Goal: Check status: Check status

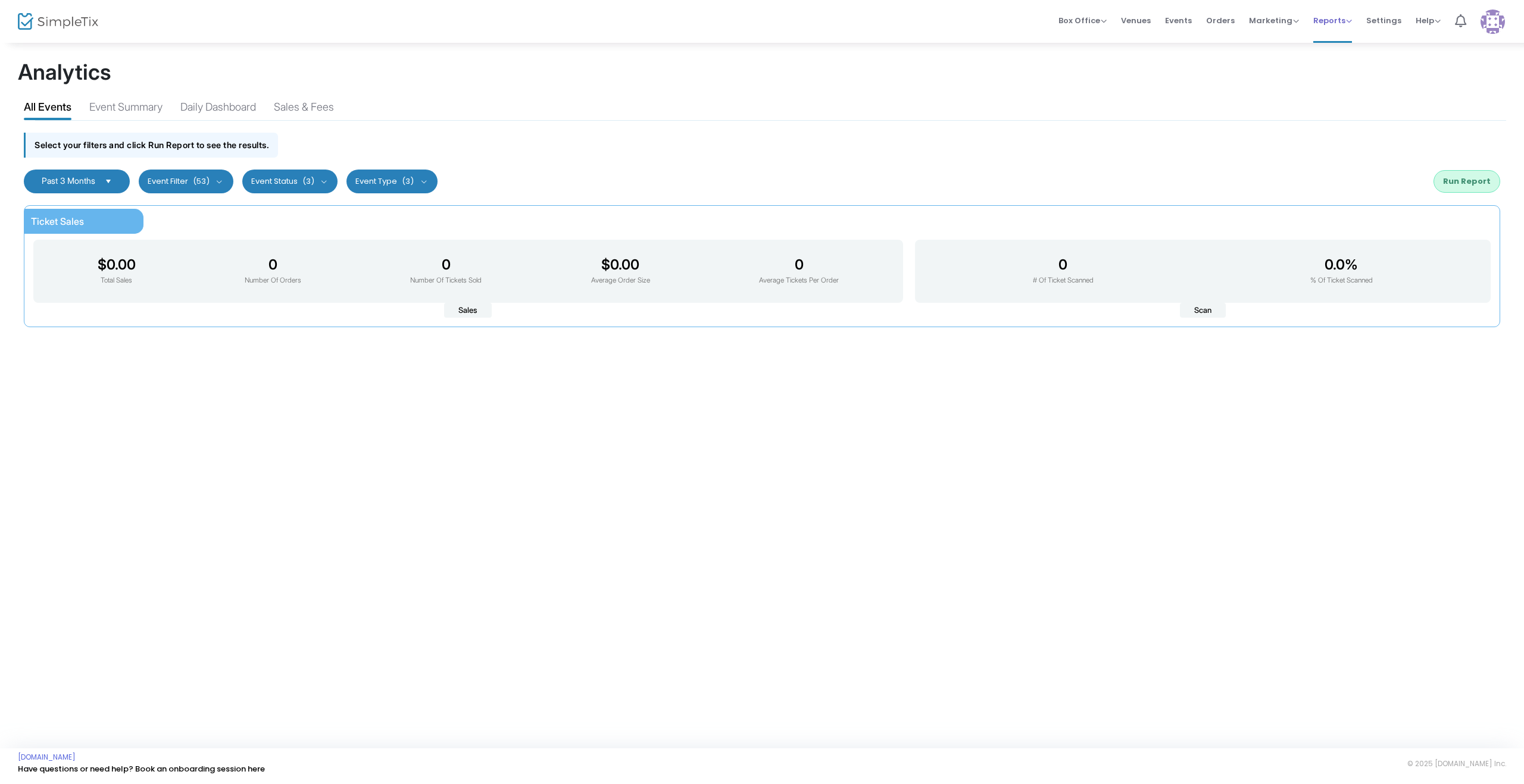
click at [1343, 28] on span "Reports Analytics Sales Reports Download" at bounding box center [1332, 20] width 39 height 30
click at [1342, 23] on span "Reports" at bounding box center [1332, 20] width 39 height 12
click at [63, 175] on kendo-dropdownlist "Past 3 Months" at bounding box center [77, 181] width 106 height 24
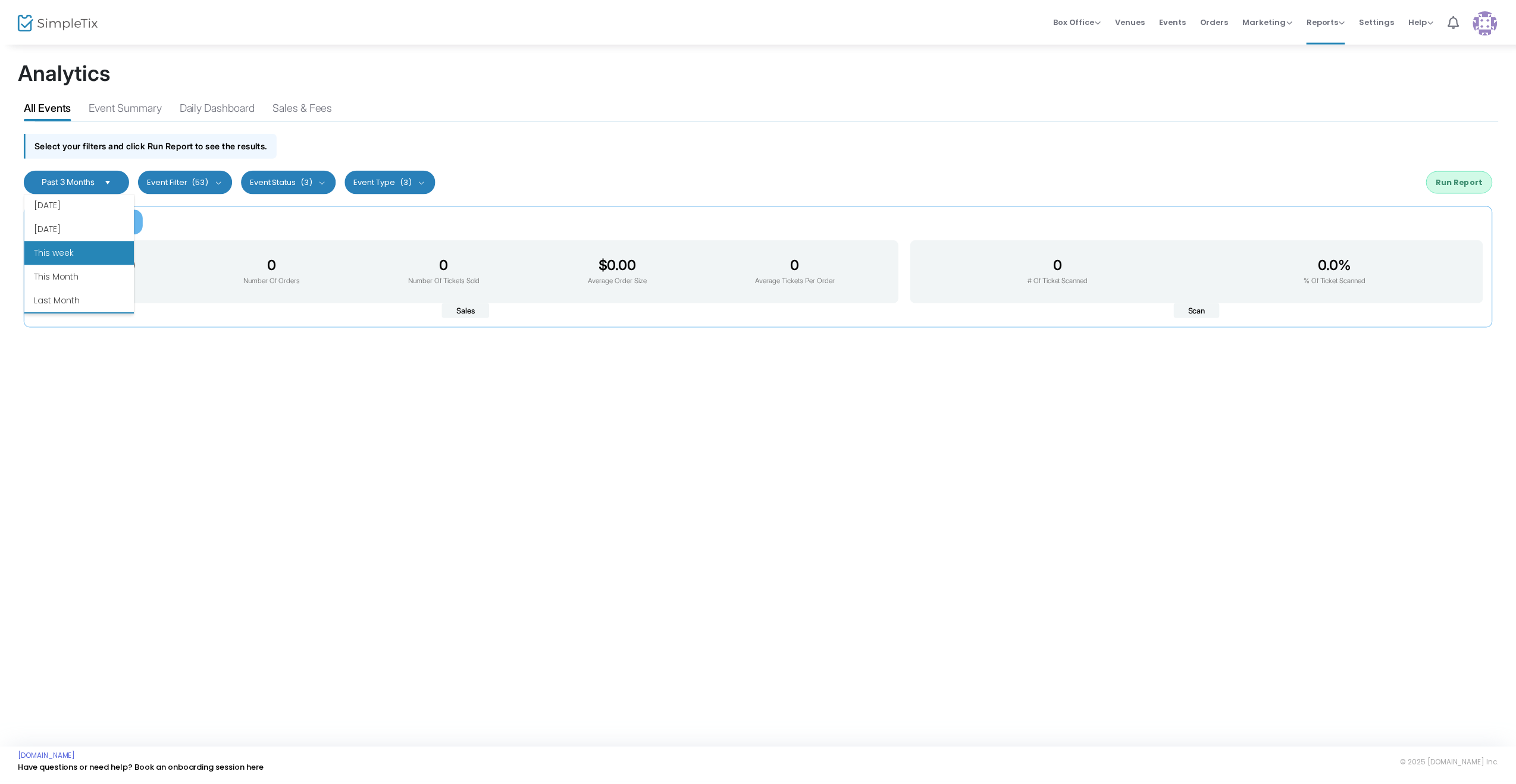
scroll to position [32, 0]
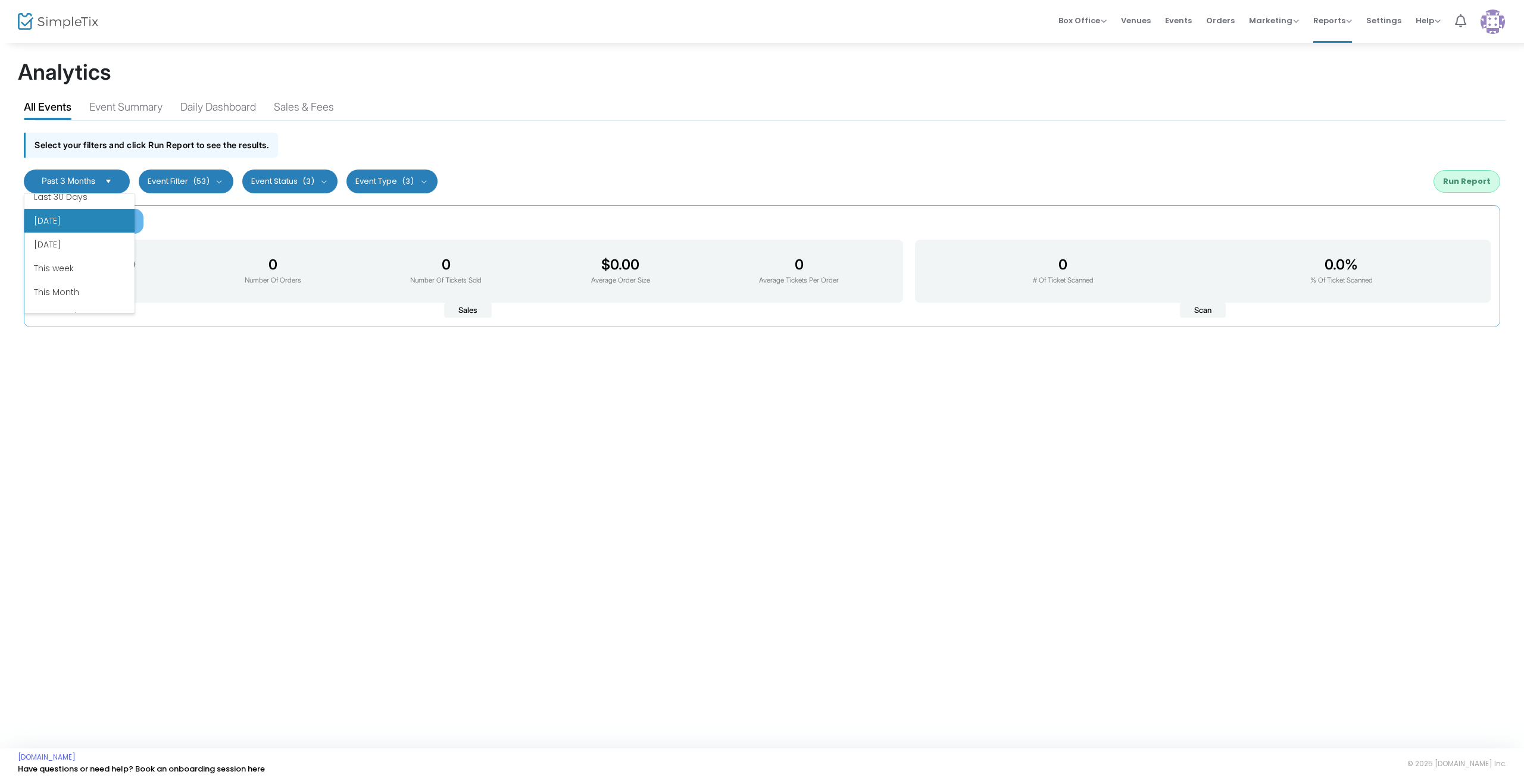
click at [70, 228] on li "[DATE]" at bounding box center [79, 220] width 110 height 24
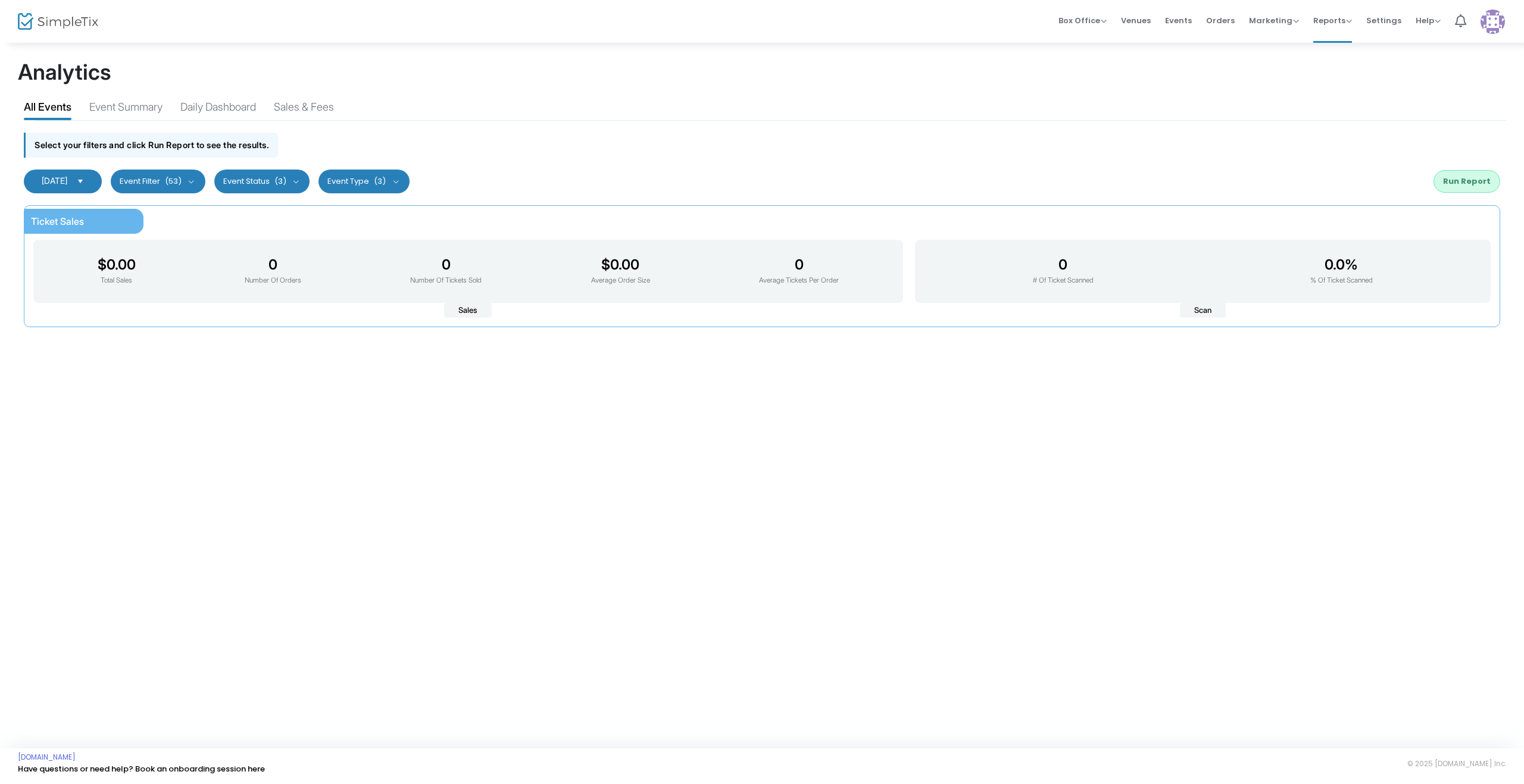
click at [1458, 180] on button "Run Report" at bounding box center [1466, 181] width 66 height 22
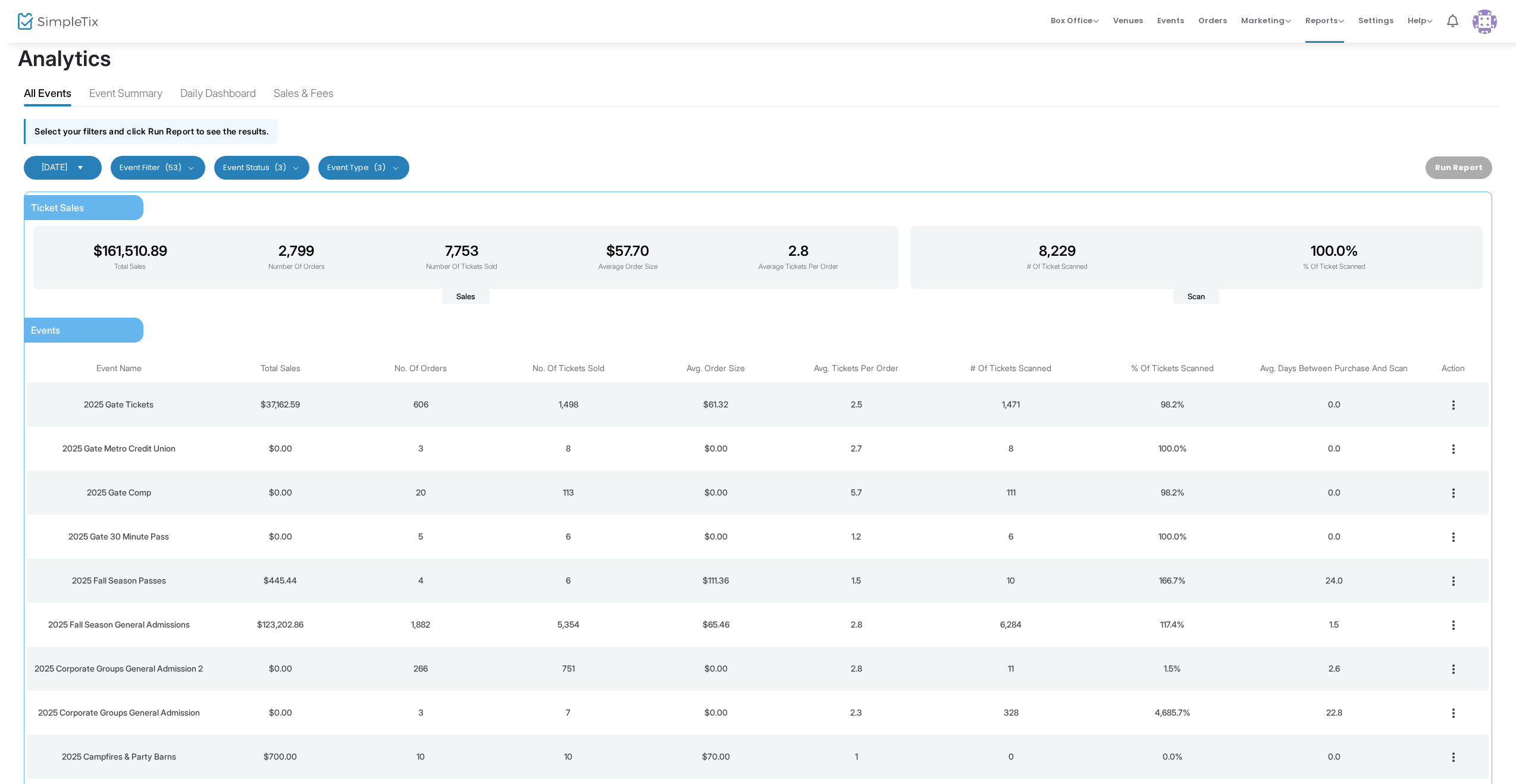
scroll to position [0, 0]
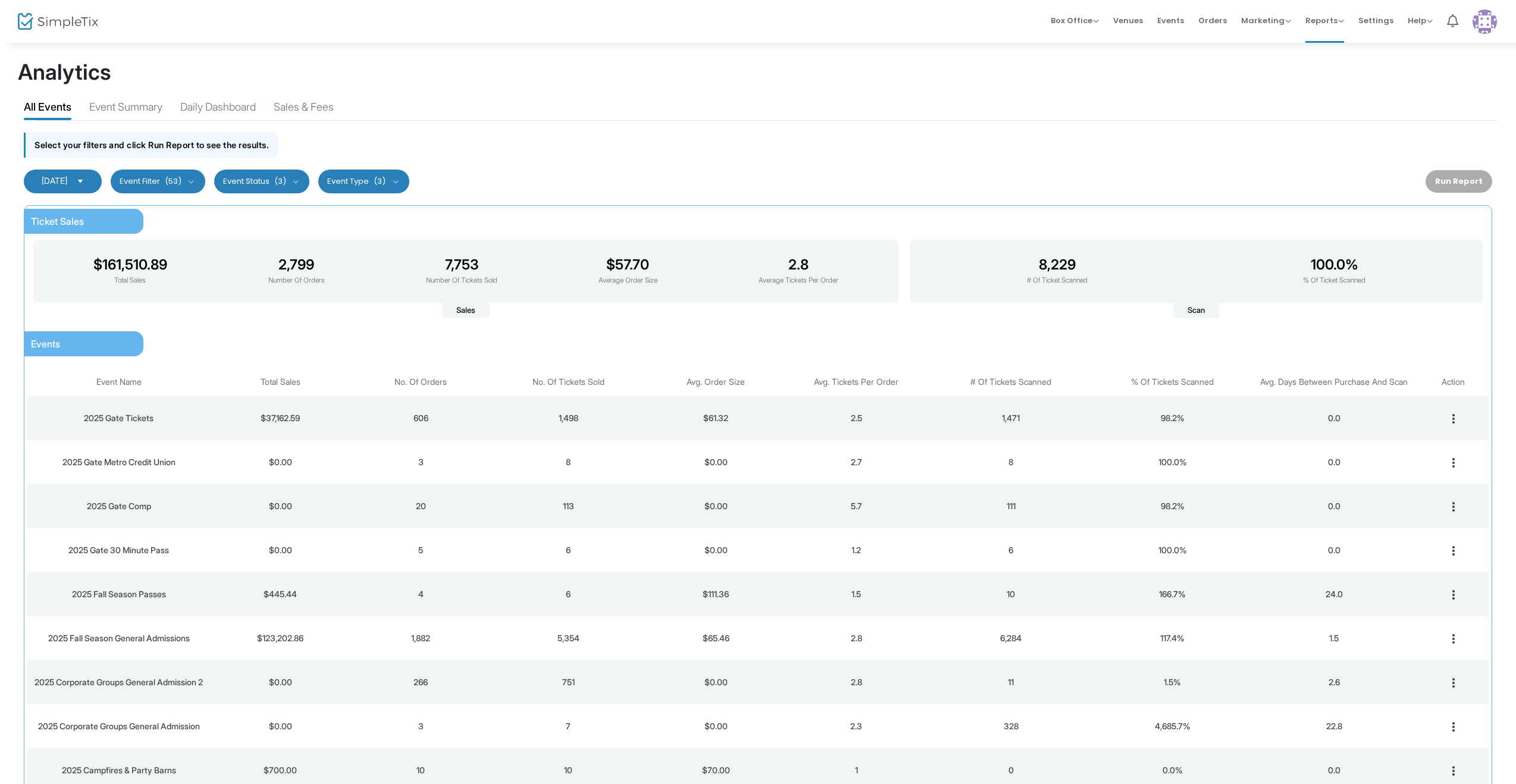
click at [66, 180] on span "[DATE]" at bounding box center [55, 180] width 26 height 10
click at [56, 289] on li "[DATE]" at bounding box center [63, 277] width 77 height 24
click at [1469, 183] on button "Run Report" at bounding box center [1459, 181] width 66 height 22
click at [79, 188] on kendo-dropdownlist "[DATE]" at bounding box center [62, 181] width 78 height 24
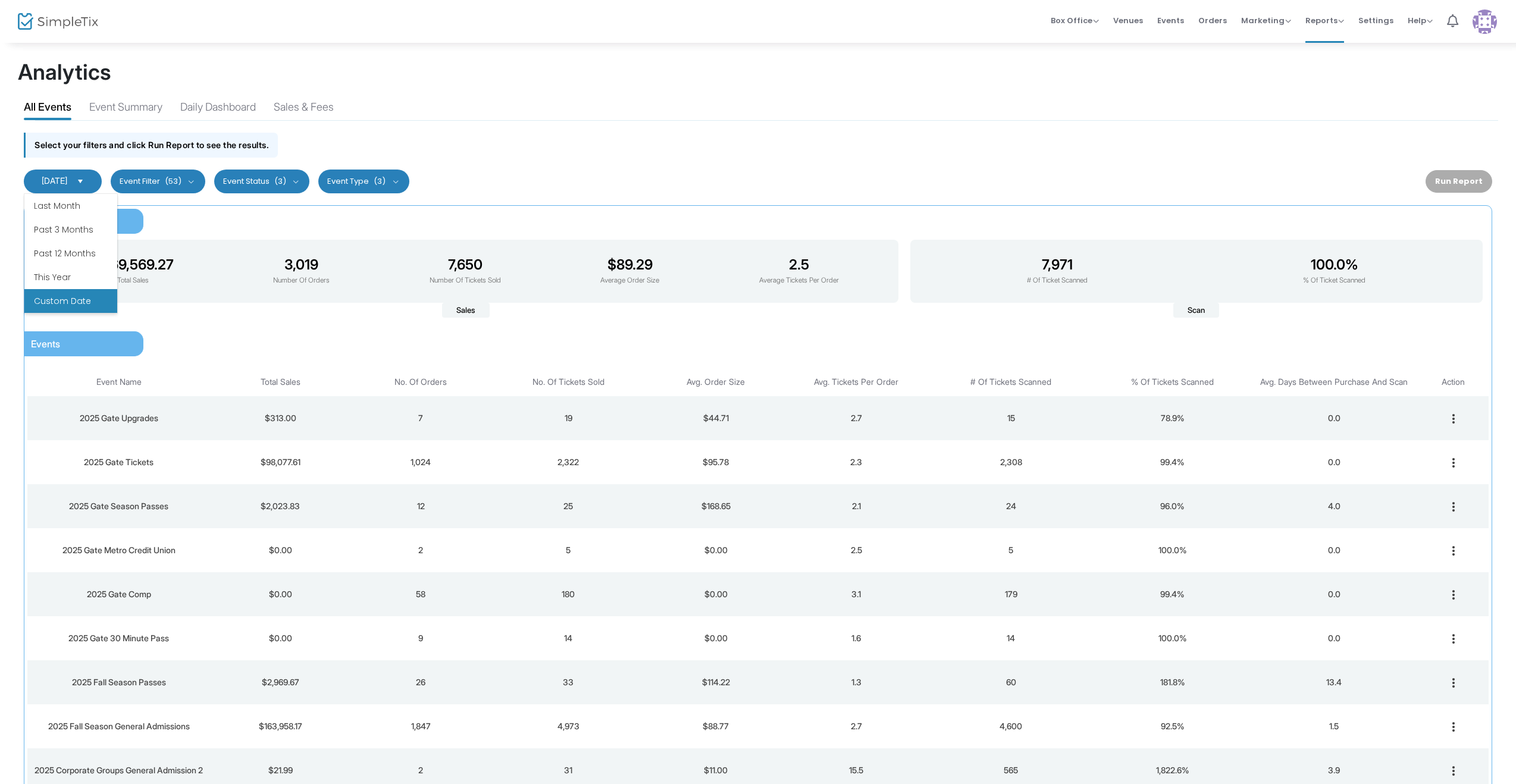
click at [79, 302] on li "Custom Date" at bounding box center [70, 301] width 93 height 24
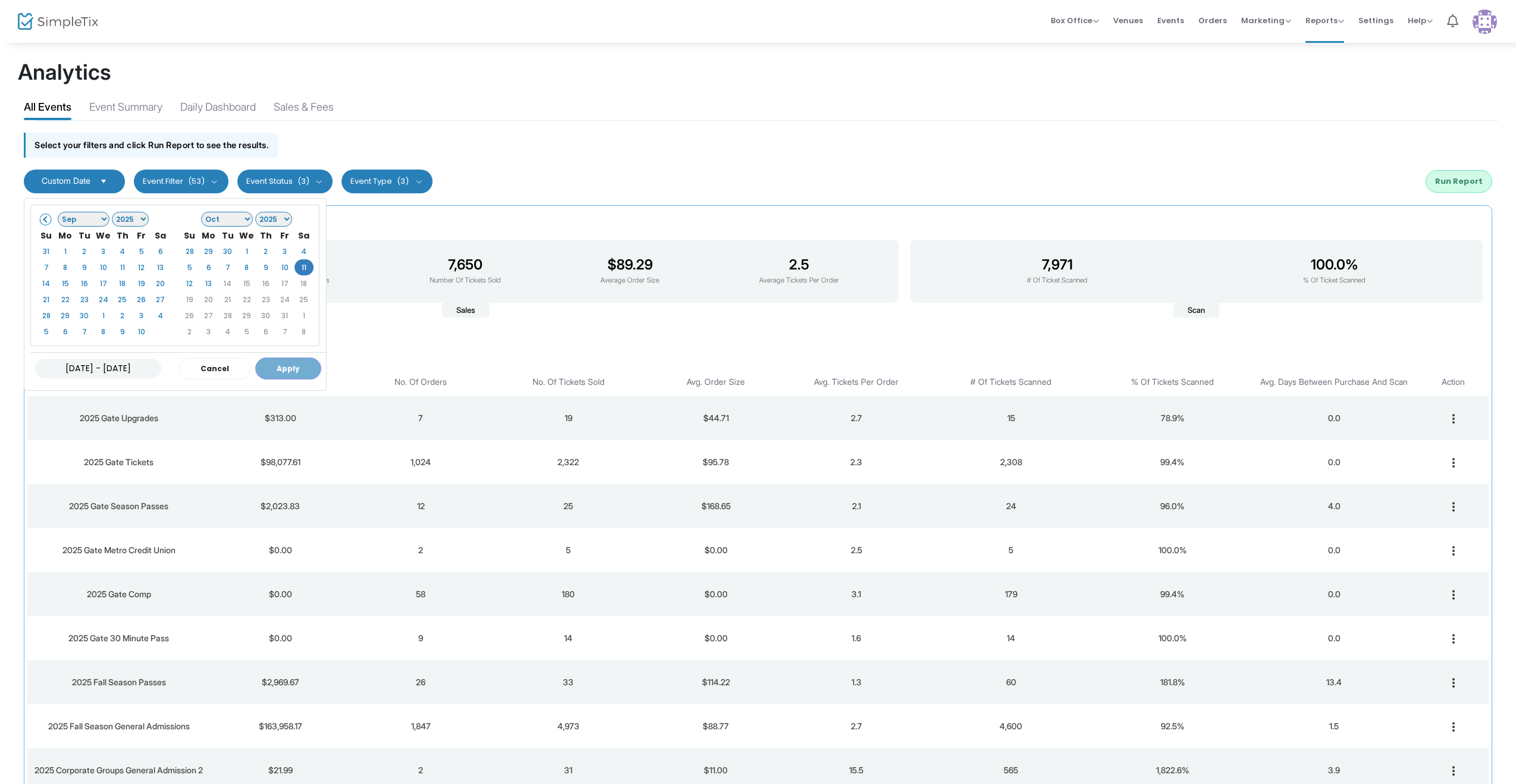
click at [300, 367] on div "[DATE] - [DATE] Cancel Apply" at bounding box center [178, 368] width 296 height 32
click at [91, 215] on select "Jan Feb Mar Apr May Jun [DATE] Aug Sep Oct Nov Dec" at bounding box center [83, 219] width 52 height 15
click at [230, 218] on select "Jan Feb Mar Apr May Jun [DATE] Aug Sep Oct Nov Dec" at bounding box center [227, 219] width 52 height 15
click at [298, 362] on button "Apply" at bounding box center [288, 368] width 66 height 22
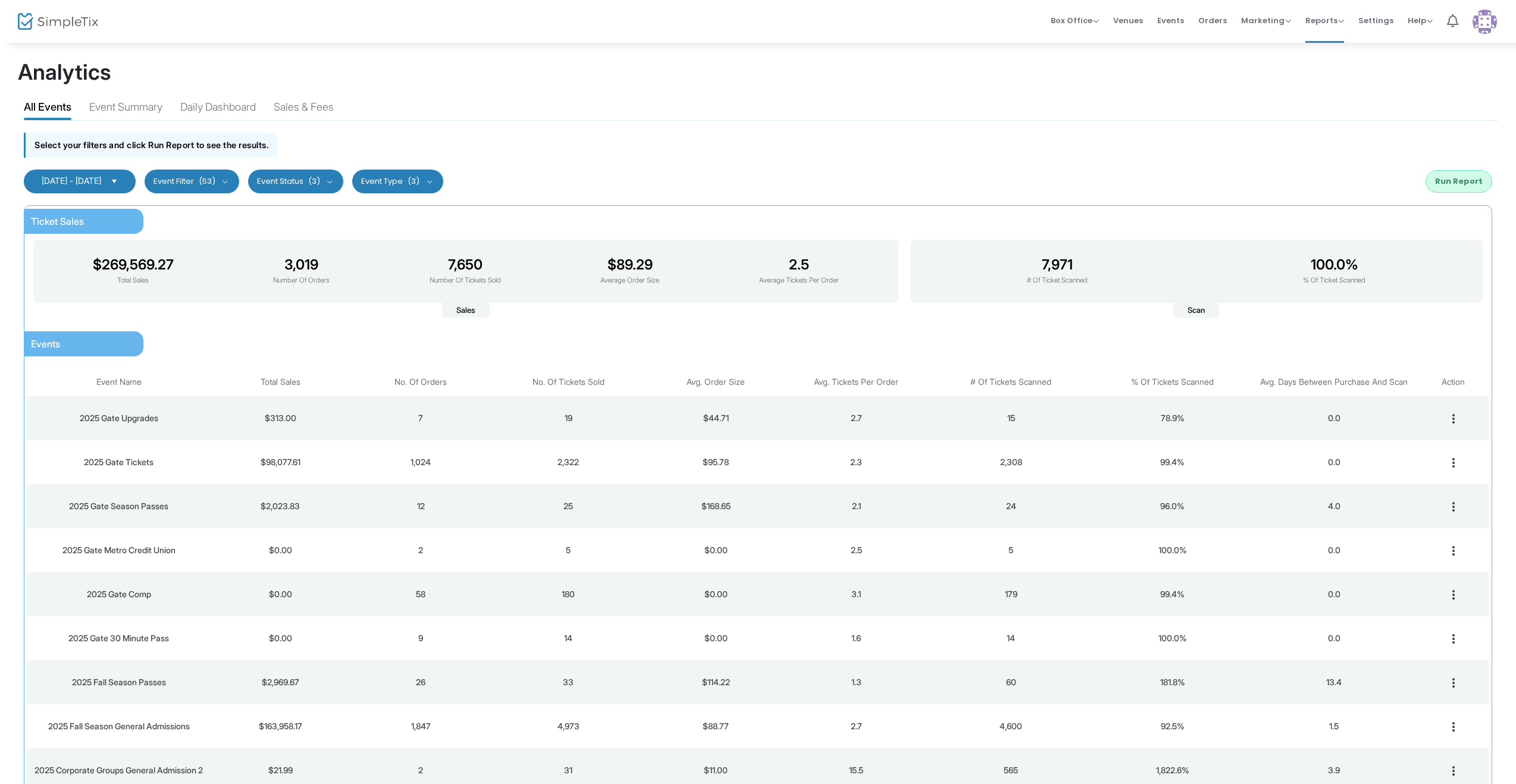
click at [1463, 179] on button "Run Report" at bounding box center [1459, 181] width 66 height 22
